Goal: Information Seeking & Learning: Check status

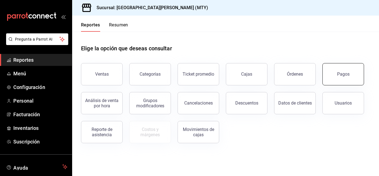
click at [343, 70] on button "Pagos" at bounding box center [343, 74] width 42 height 22
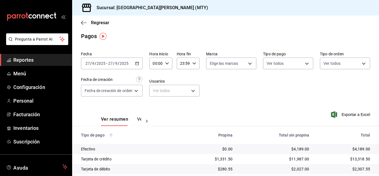
scroll to position [29, 0]
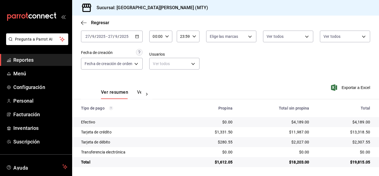
click at [26, 64] on link "Reportes" at bounding box center [36, 60] width 72 height 12
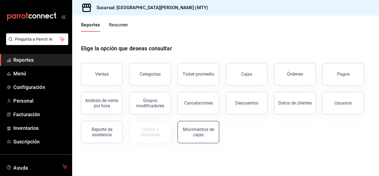
click at [192, 129] on div "Movimientos de cajas" at bounding box center [198, 131] width 34 height 11
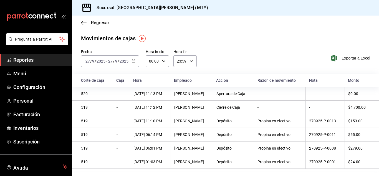
click at [24, 59] on span "Reportes" at bounding box center [40, 59] width 54 height 7
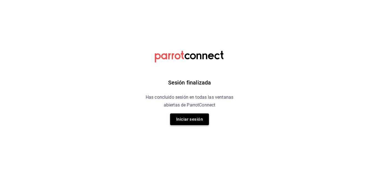
click at [187, 118] on button "Iniciar sesión" at bounding box center [189, 119] width 39 height 12
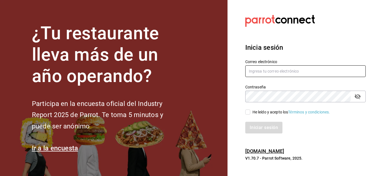
type input "[EMAIL_ADDRESS][DOMAIN_NAME]"
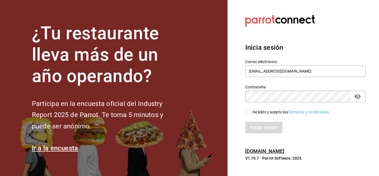
click at [248, 111] on input "He leído y acepto los Términos y condiciones." at bounding box center [247, 111] width 5 height 5
checkbox input "true"
click at [267, 124] on button "Iniciar sesión" at bounding box center [264, 127] width 38 height 12
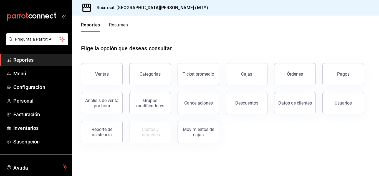
click at [120, 27] on button "Resumen" at bounding box center [118, 26] width 19 height 9
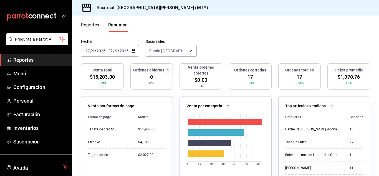
scroll to position [19, 0]
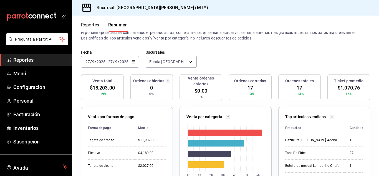
click at [135, 63] on div "[DATE] [DATE] - [DATE] [DATE]" at bounding box center [110, 62] width 58 height 12
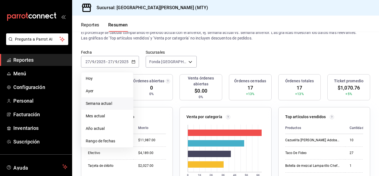
click at [108, 108] on li "Semana actual" at bounding box center [107, 103] width 52 height 12
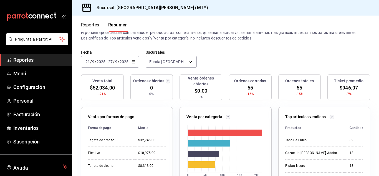
click at [135, 60] on div "[DATE] [DATE] - [DATE] [DATE]" at bounding box center [110, 62] width 58 height 12
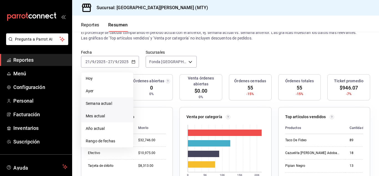
click at [103, 117] on span "Mes actual" at bounding box center [107, 116] width 43 height 6
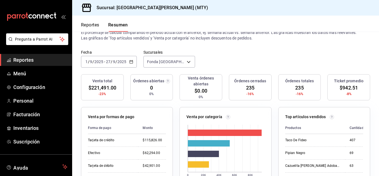
click at [131, 62] on icon "button" at bounding box center [131, 62] width 4 height 4
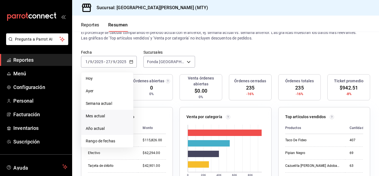
click at [109, 129] on span "Año actual" at bounding box center [107, 128] width 43 height 6
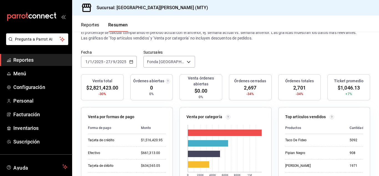
click at [133, 63] on div "[DATE] [DATE] - [DATE] [DATE]" at bounding box center [109, 62] width 56 height 12
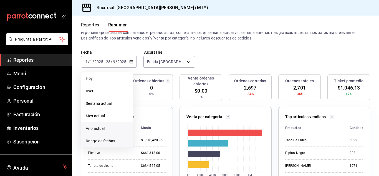
click at [108, 141] on span "Rango de fechas" at bounding box center [107, 141] width 43 height 6
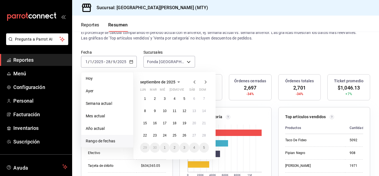
click at [157, 81] on span "septiembre de 2025" at bounding box center [157, 82] width 35 height 4
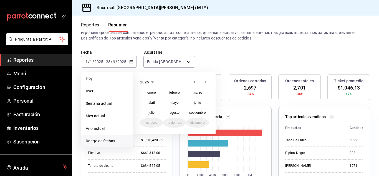
click at [151, 83] on icon "button" at bounding box center [152, 81] width 7 height 7
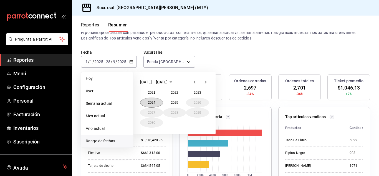
click at [152, 103] on button "2024" at bounding box center [151, 102] width 23 height 10
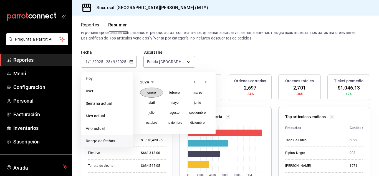
click at [152, 90] on button "enero" at bounding box center [151, 92] width 23 height 10
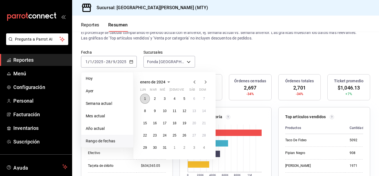
click at [145, 98] on abbr "1" at bounding box center [145, 99] width 2 height 4
click at [207, 80] on icon "button" at bounding box center [205, 81] width 7 height 7
click at [206, 80] on icon "button" at bounding box center [205, 81] width 7 height 7
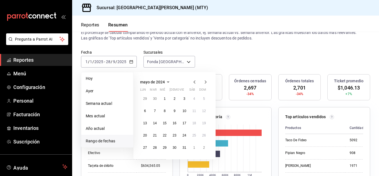
click at [206, 80] on icon "button" at bounding box center [205, 81] width 7 height 7
click at [183, 146] on abbr "27" at bounding box center [184, 147] width 4 height 4
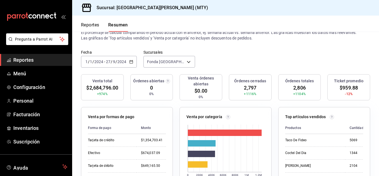
click at [129, 63] on icon "button" at bounding box center [131, 62] width 4 height 4
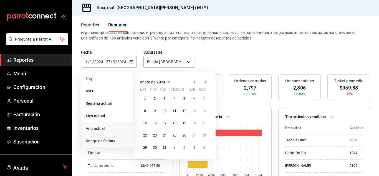
click at [93, 130] on span "Año actual" at bounding box center [107, 128] width 43 height 6
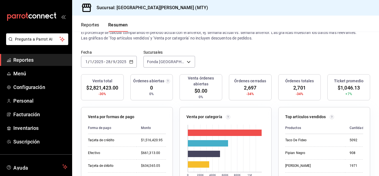
click at [131, 62] on icon "button" at bounding box center [131, 62] width 4 height 4
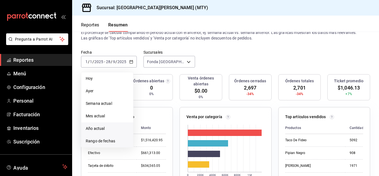
click at [112, 140] on span "Rango de fechas" at bounding box center [107, 141] width 43 height 6
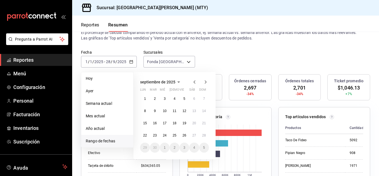
click at [173, 84] on button "septiembre de 2025" at bounding box center [161, 81] width 42 height 7
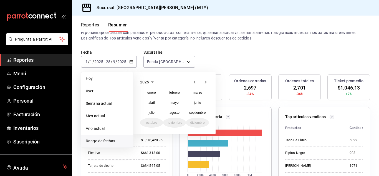
click at [149, 83] on icon "button" at bounding box center [152, 81] width 7 height 7
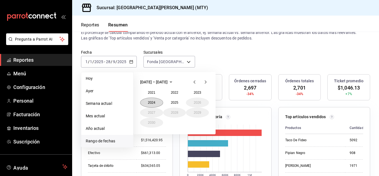
click at [152, 100] on button "2024" at bounding box center [151, 102] width 23 height 10
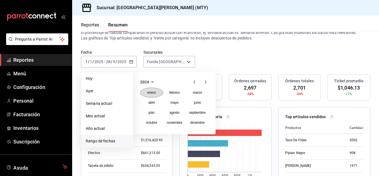
click at [153, 90] on abbr "enero" at bounding box center [151, 92] width 9 height 4
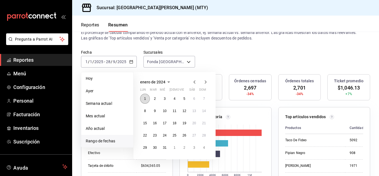
click at [145, 97] on abbr "1" at bounding box center [145, 99] width 2 height 4
click at [169, 82] on icon "button" at bounding box center [168, 81] width 3 height 1
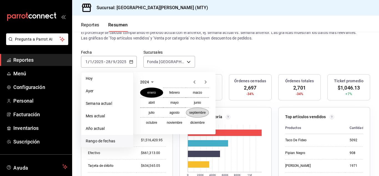
click at [199, 112] on abbr "septiembre" at bounding box center [197, 112] width 16 height 4
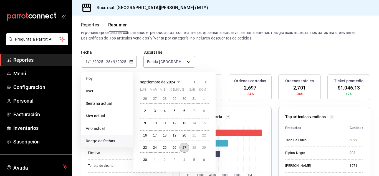
click at [184, 146] on abbr "27" at bounding box center [184, 147] width 4 height 4
